Goal: Information Seeking & Learning: Check status

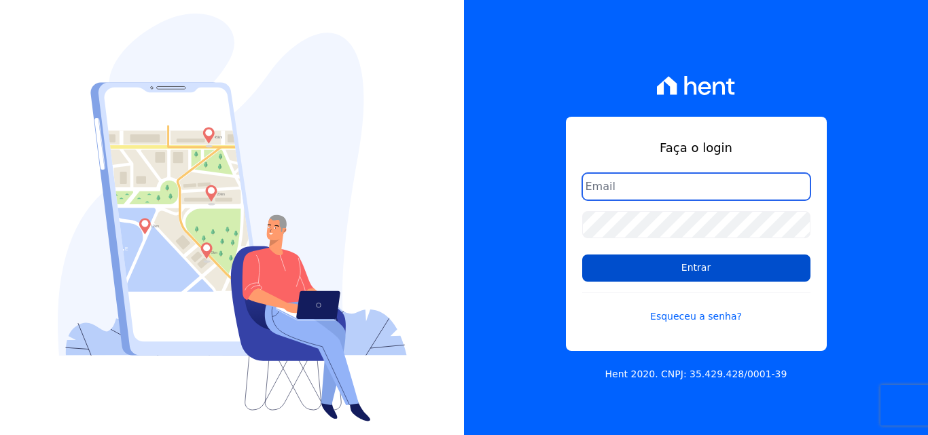
type input "financeiro@pedraconstrutora.com.br"
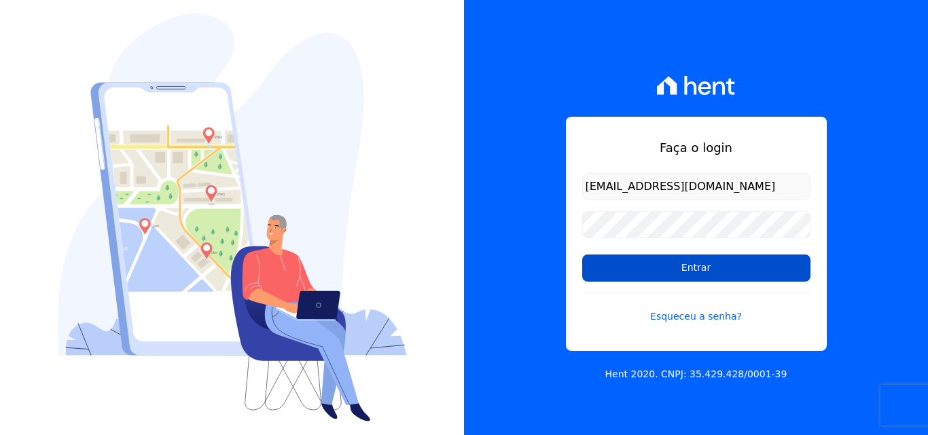
click at [718, 262] on input "Entrar" at bounding box center [696, 268] width 228 height 27
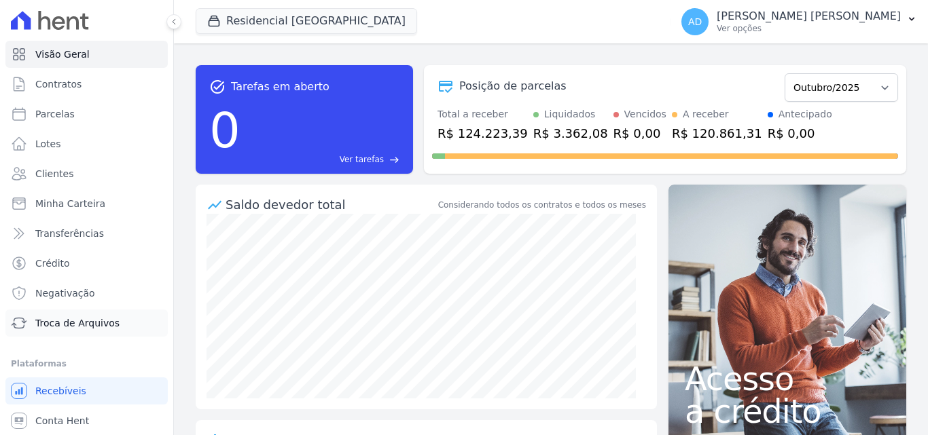
click at [109, 319] on span "Troca de Arquivos" at bounding box center [77, 323] width 84 height 14
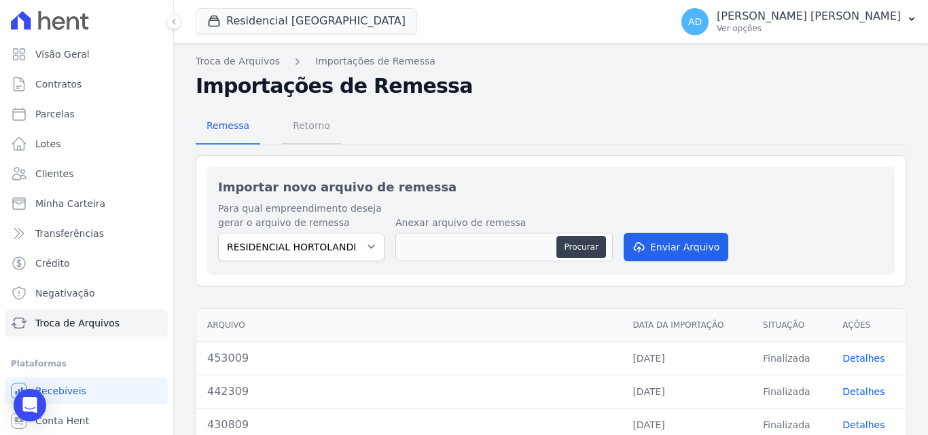
click at [316, 132] on span "Retorno" at bounding box center [312, 125] width 54 height 27
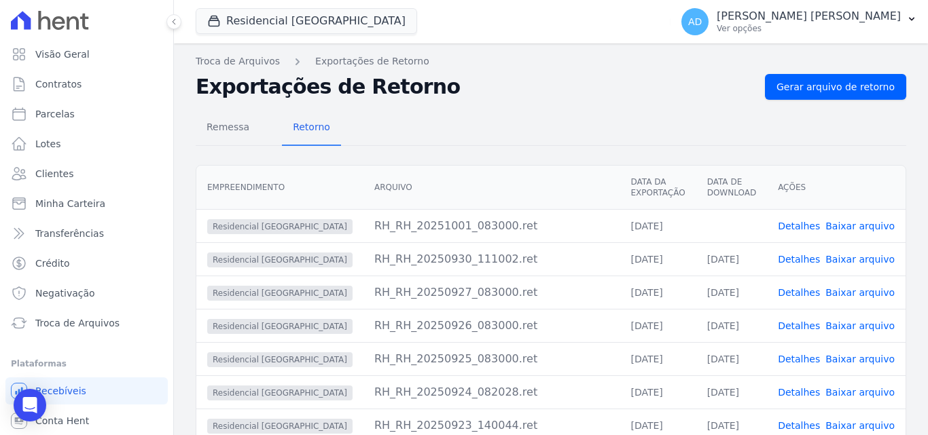
click at [875, 224] on link "Baixar arquivo" at bounding box center [859, 226] width 69 height 11
click at [62, 115] on span "Parcelas" at bounding box center [54, 114] width 39 height 14
select select
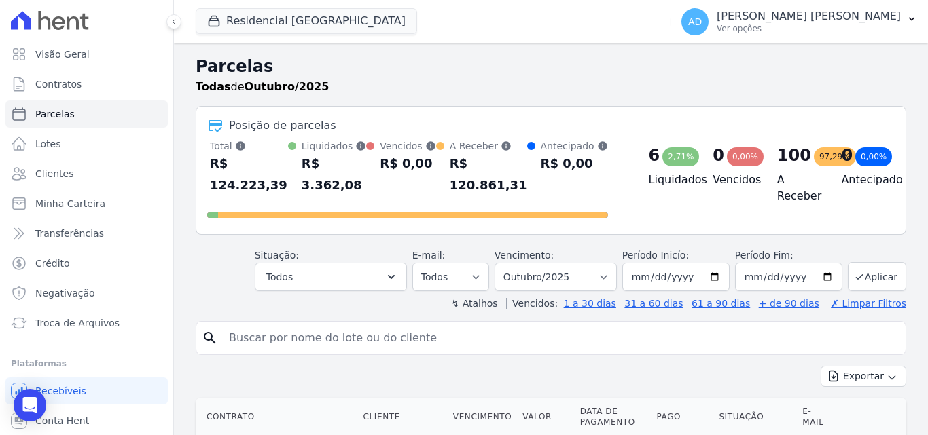
click at [318, 325] on input "search" at bounding box center [560, 338] width 679 height 27
type input "julia"
select select
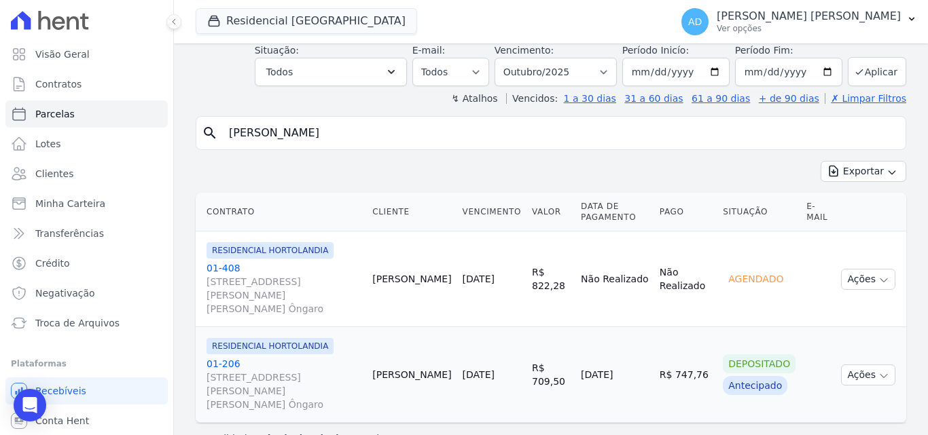
scroll to position [70, 0]
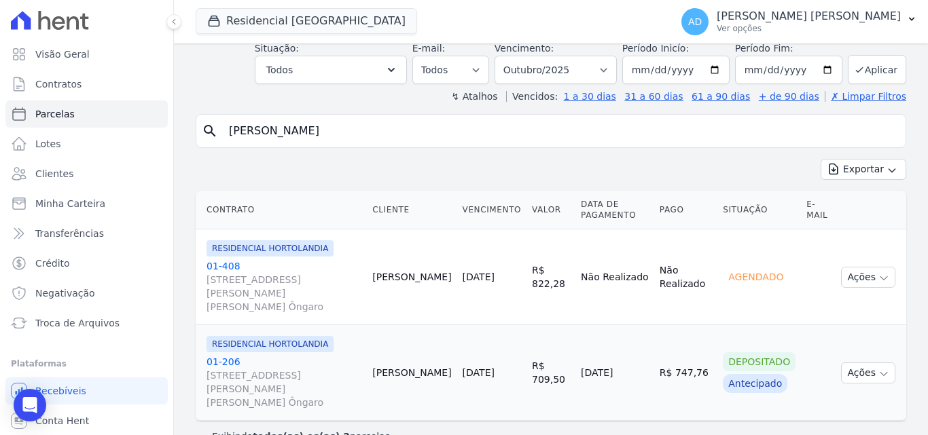
click at [263, 136] on input "julia" at bounding box center [560, 130] width 679 height 27
type input "julianna"
select select
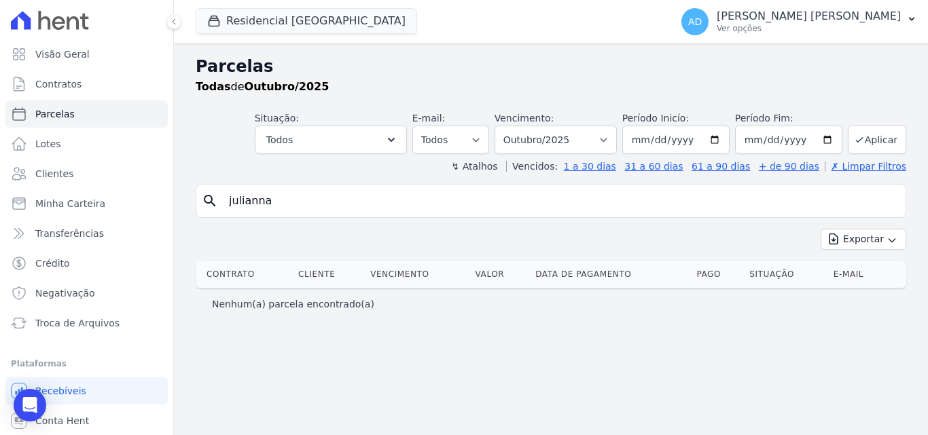
click at [293, 204] on input "julianna" at bounding box center [560, 200] width 679 height 27
click at [293, 204] on input "julia" at bounding box center [560, 200] width 679 height 27
type input "julian"
select select
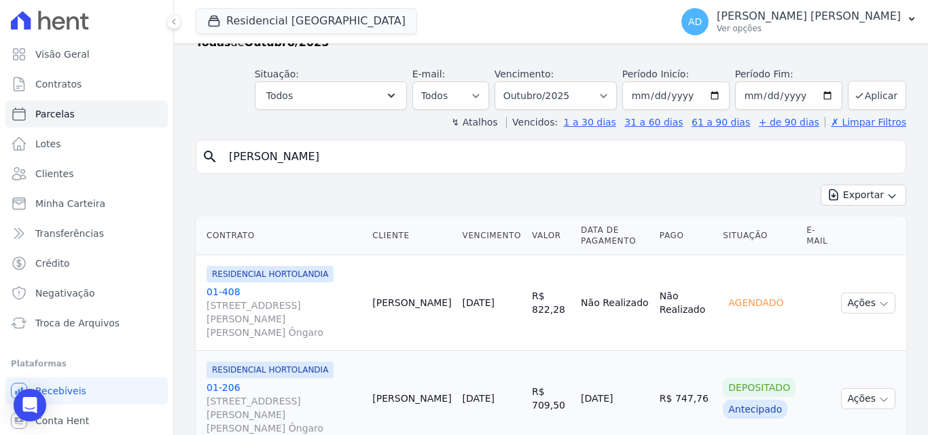
scroll to position [70, 0]
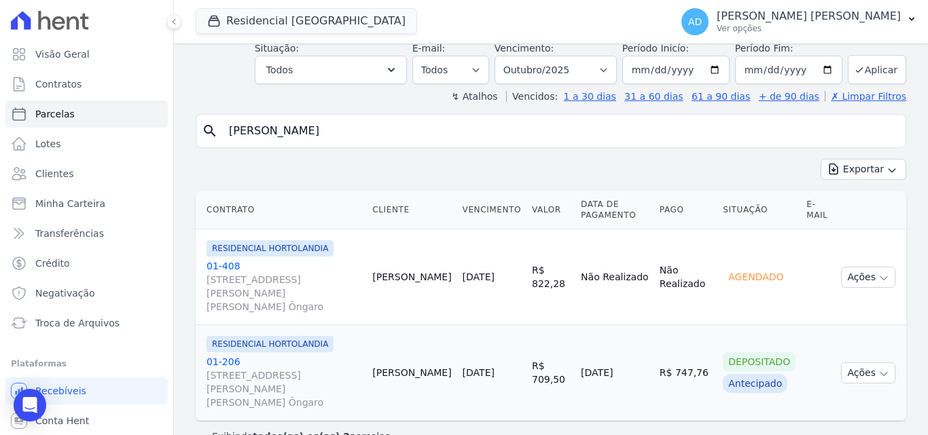
click at [230, 269] on link "01-408 Avenida Jair Gasparino, 240, QD GLEBA LOTE B1-G1, Parque Orestes Ôngaro" at bounding box center [283, 286] width 155 height 54
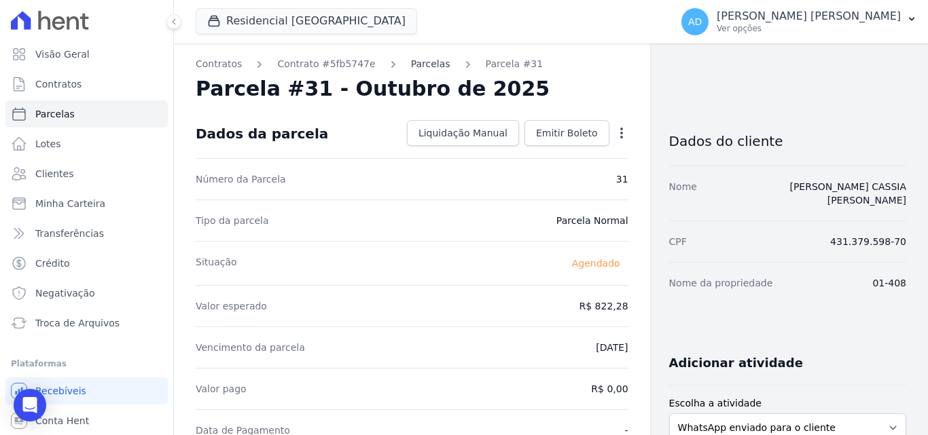
click at [417, 63] on link "Parcelas" at bounding box center [430, 64] width 39 height 14
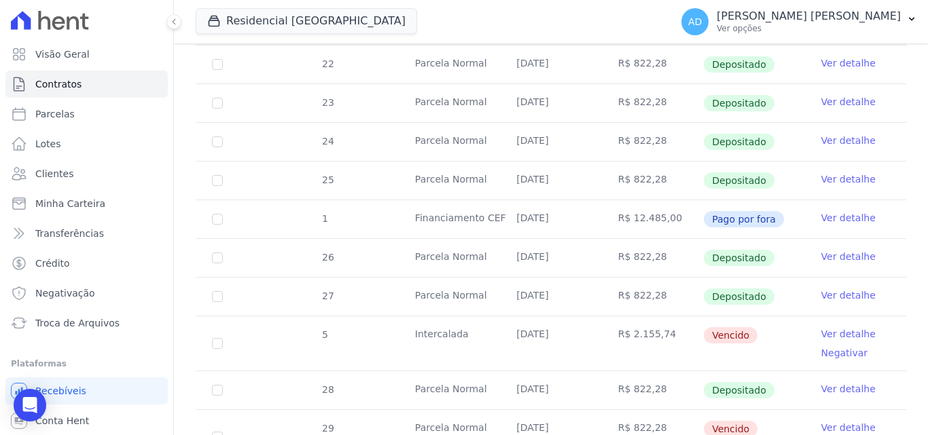
scroll to position [340, 0]
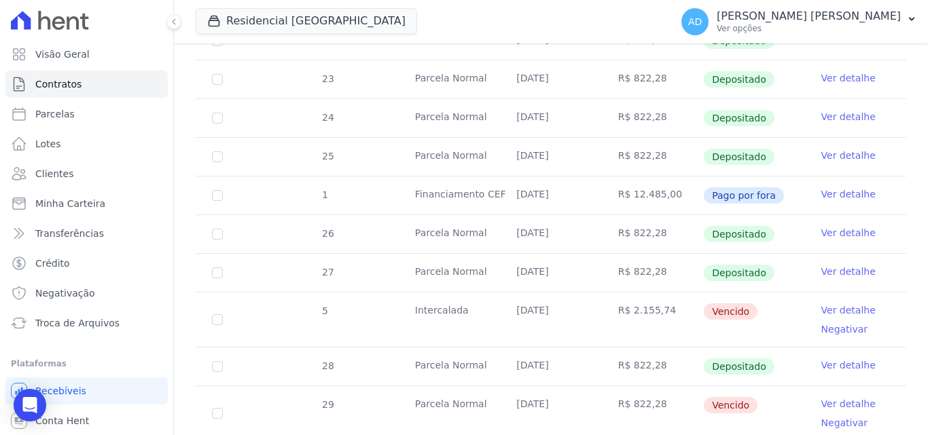
click at [845, 304] on link "Ver detalhe" at bounding box center [848, 311] width 54 height 14
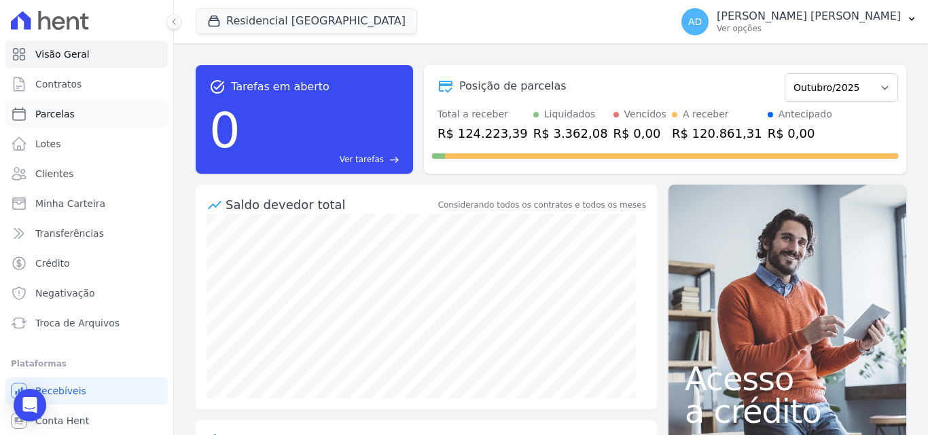
click at [98, 113] on link "Parcelas" at bounding box center [86, 113] width 162 height 27
select select
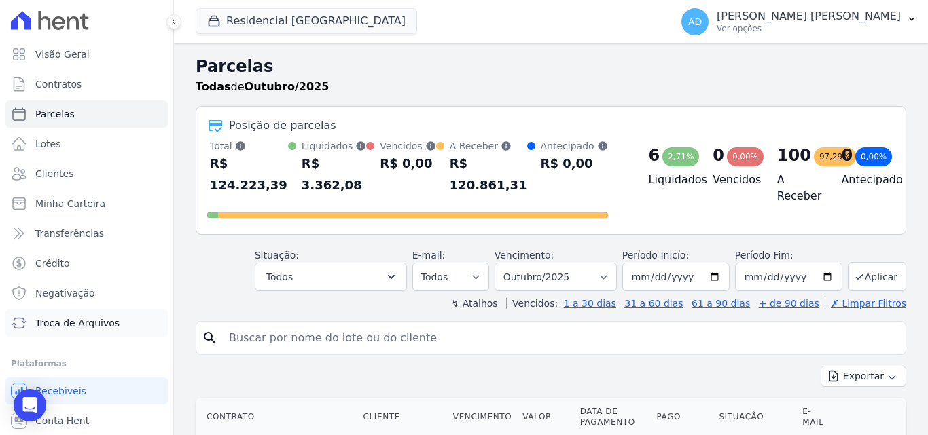
scroll to position [29, 0]
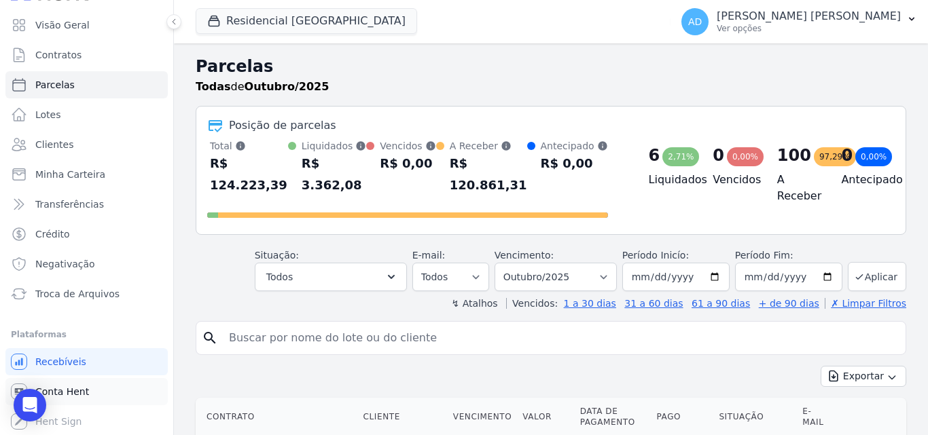
click at [83, 391] on span "Conta Hent" at bounding box center [62, 392] width 54 height 14
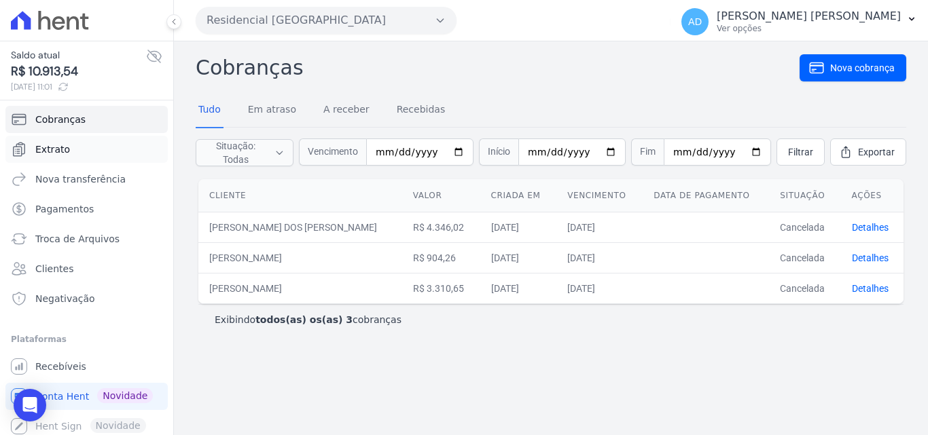
click at [75, 144] on link "Extrato" at bounding box center [86, 149] width 162 height 27
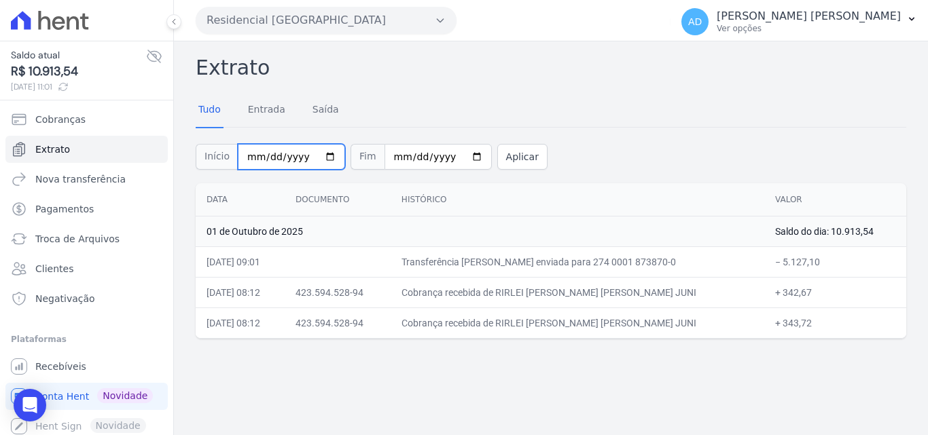
click at [323, 153] on input "[DATE]" at bounding box center [291, 157] width 107 height 26
type input "[DATE]"
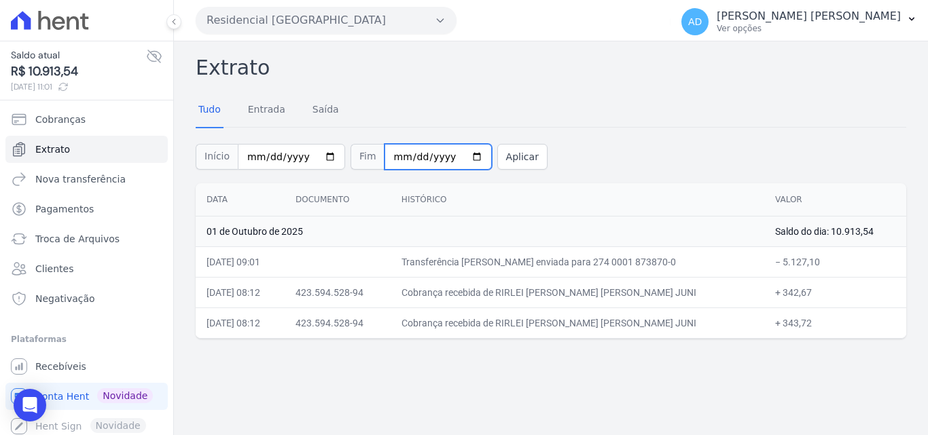
click at [454, 155] on input "[DATE]" at bounding box center [437, 157] width 107 height 26
type input "[DATE]"
click at [507, 155] on button "Aplicar" at bounding box center [522, 157] width 50 height 26
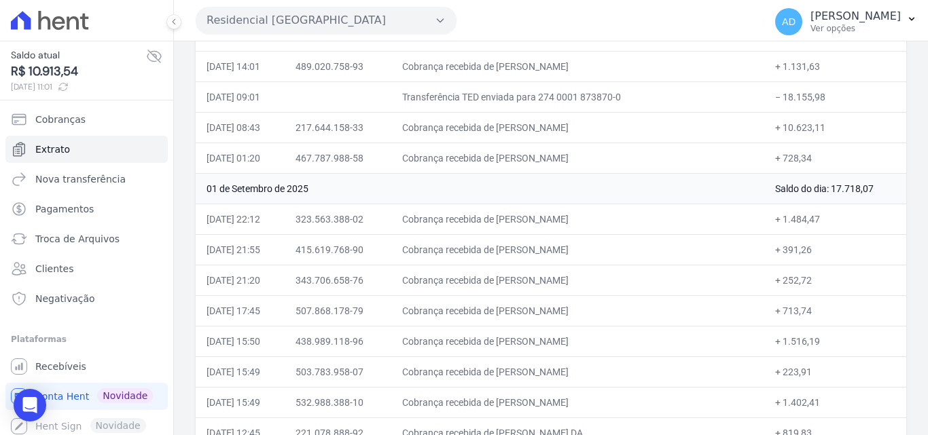
scroll to position [3703, 0]
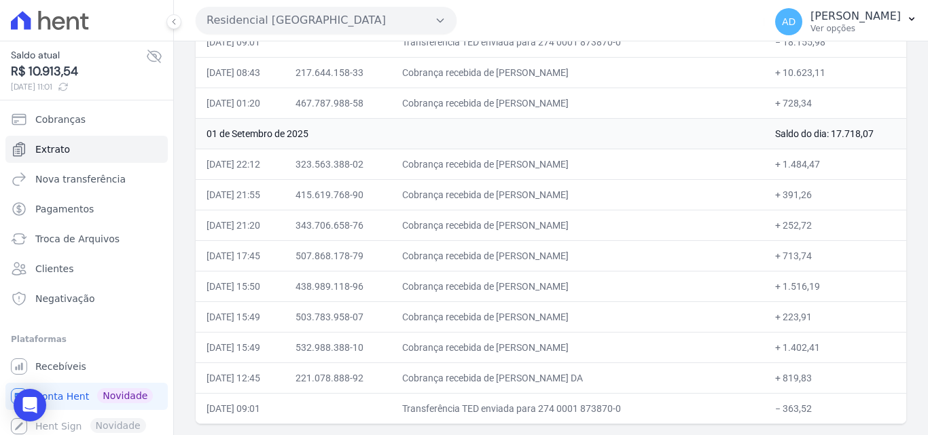
drag, startPoint x: 208, startPoint y: 129, endPoint x: 816, endPoint y: 402, distance: 666.8
copy table "Data Documento Histórico Valor 30 de Setembro de 2025 Saldo do dia: 15.354,25 3…"
